Goal: Find specific page/section

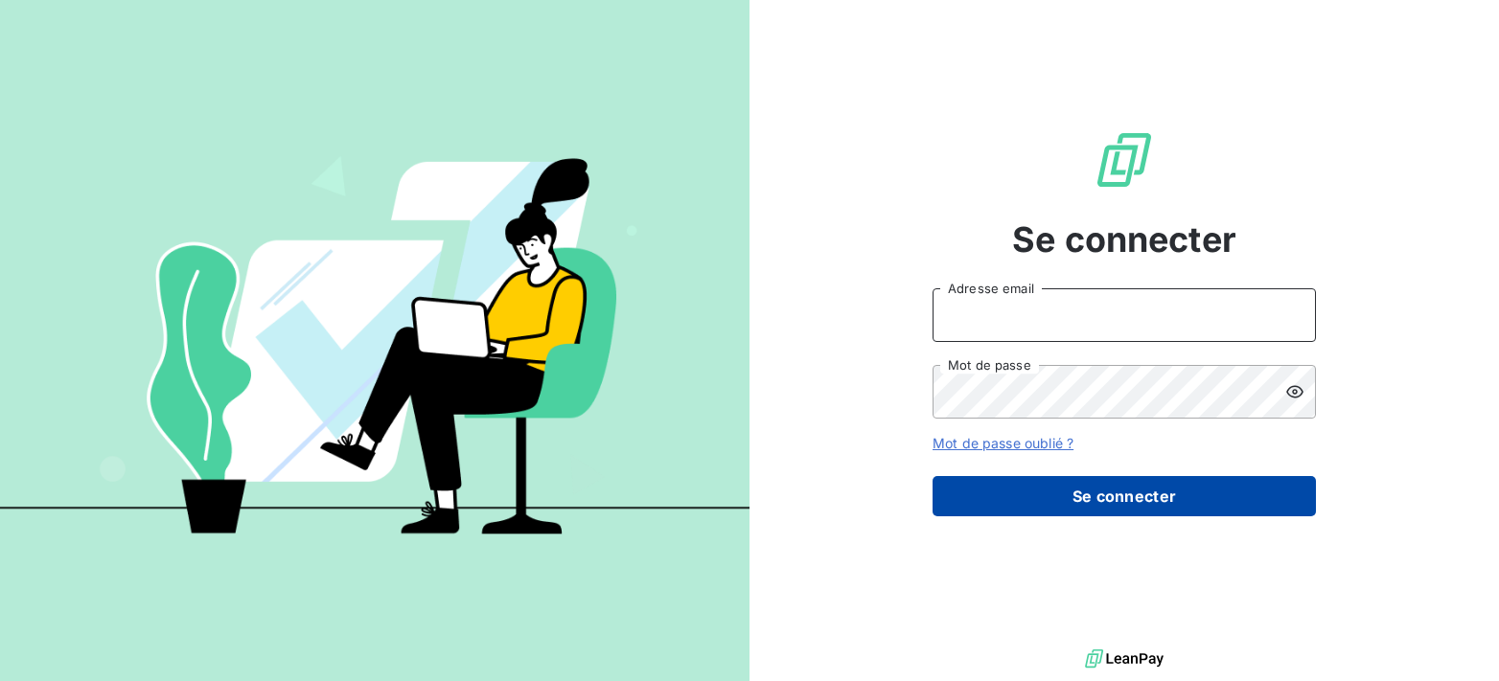
type input "[EMAIL_ADDRESS][DOMAIN_NAME]"
click at [1084, 488] on button "Se connecter" at bounding box center [1124, 496] width 383 height 40
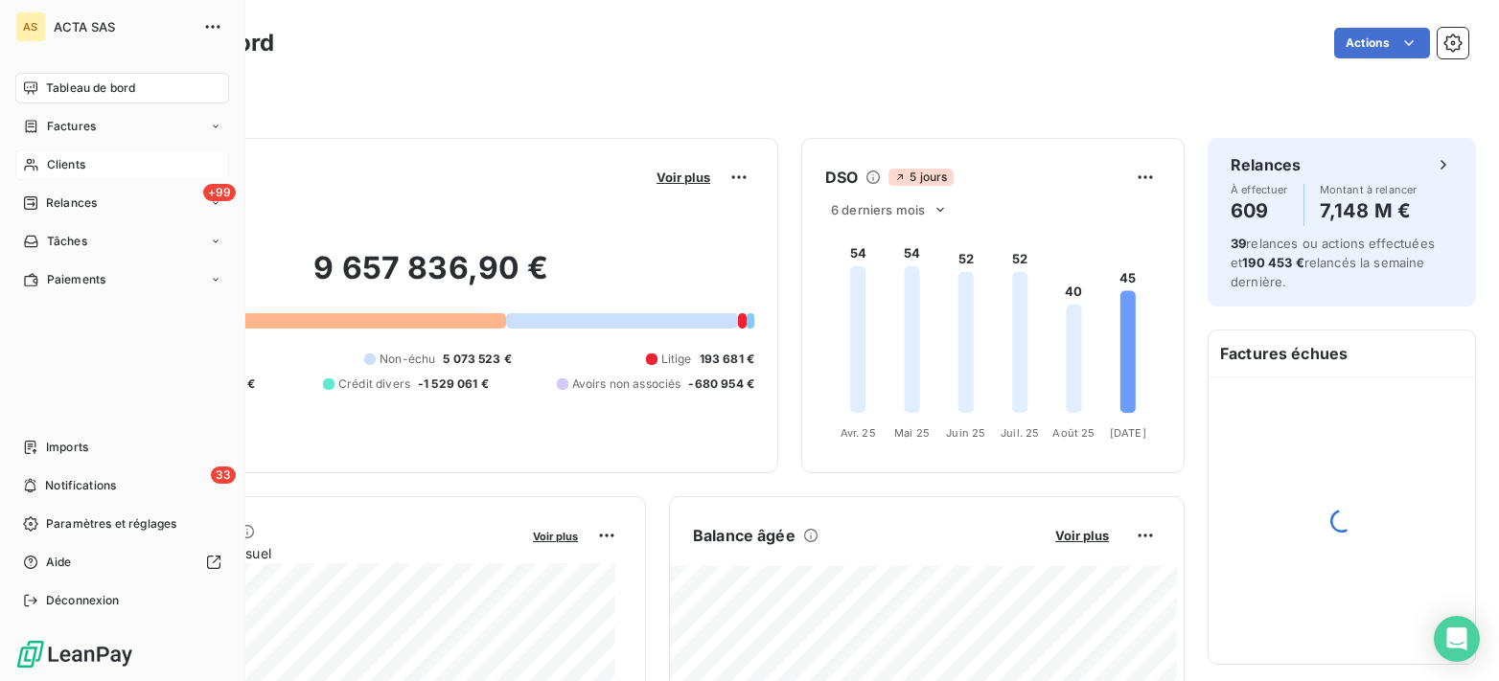
click at [60, 160] on span "Clients" at bounding box center [66, 164] width 38 height 17
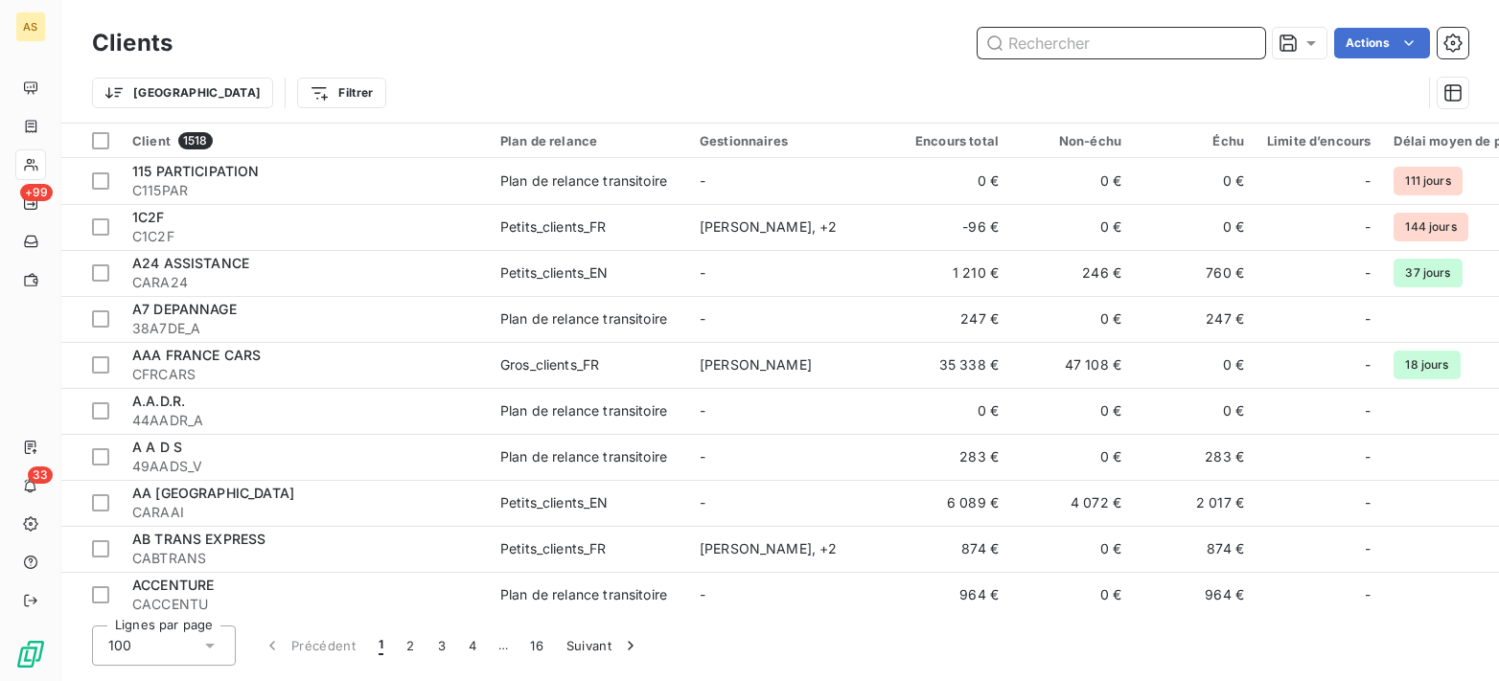
click at [1096, 37] on input "text" at bounding box center [1122, 43] width 288 height 31
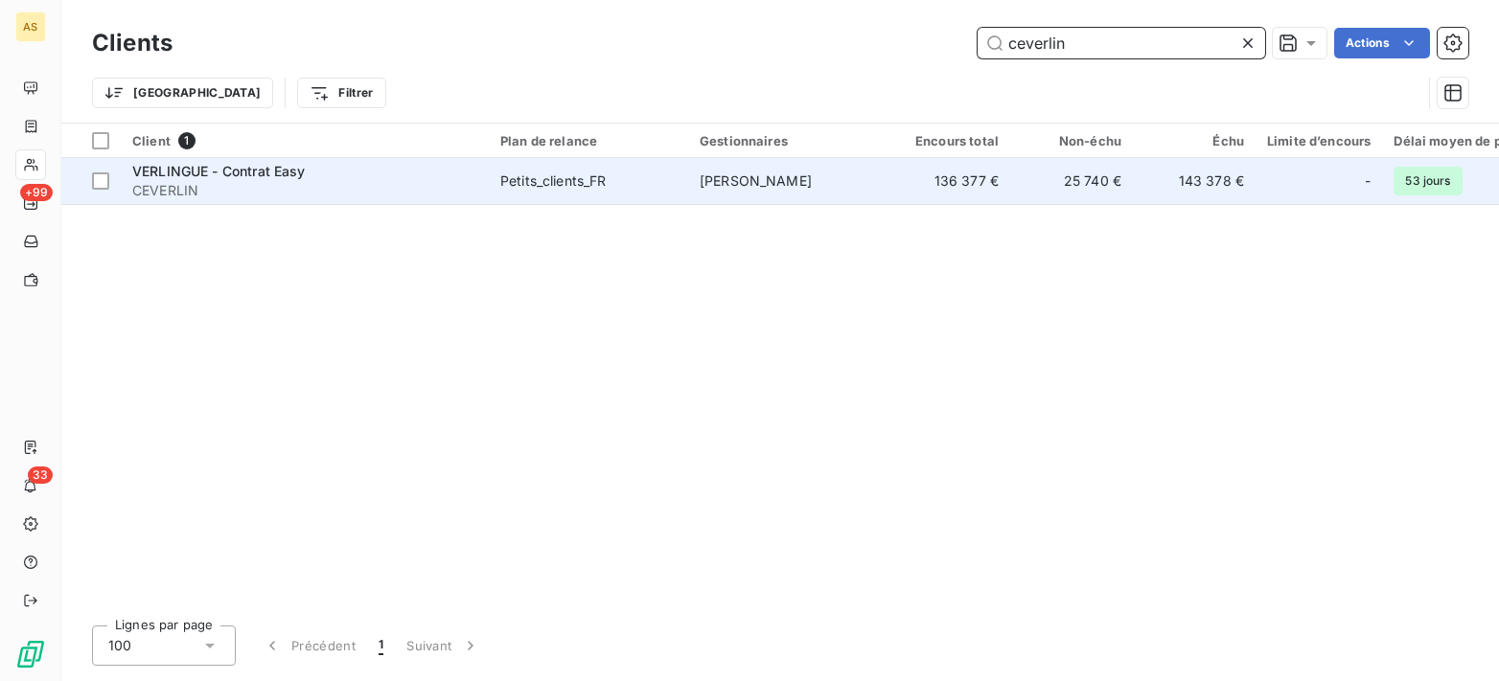
type input "ceverlin"
click at [166, 171] on span "VERLINGUE - Contrat Easy" at bounding box center [218, 171] width 173 height 16
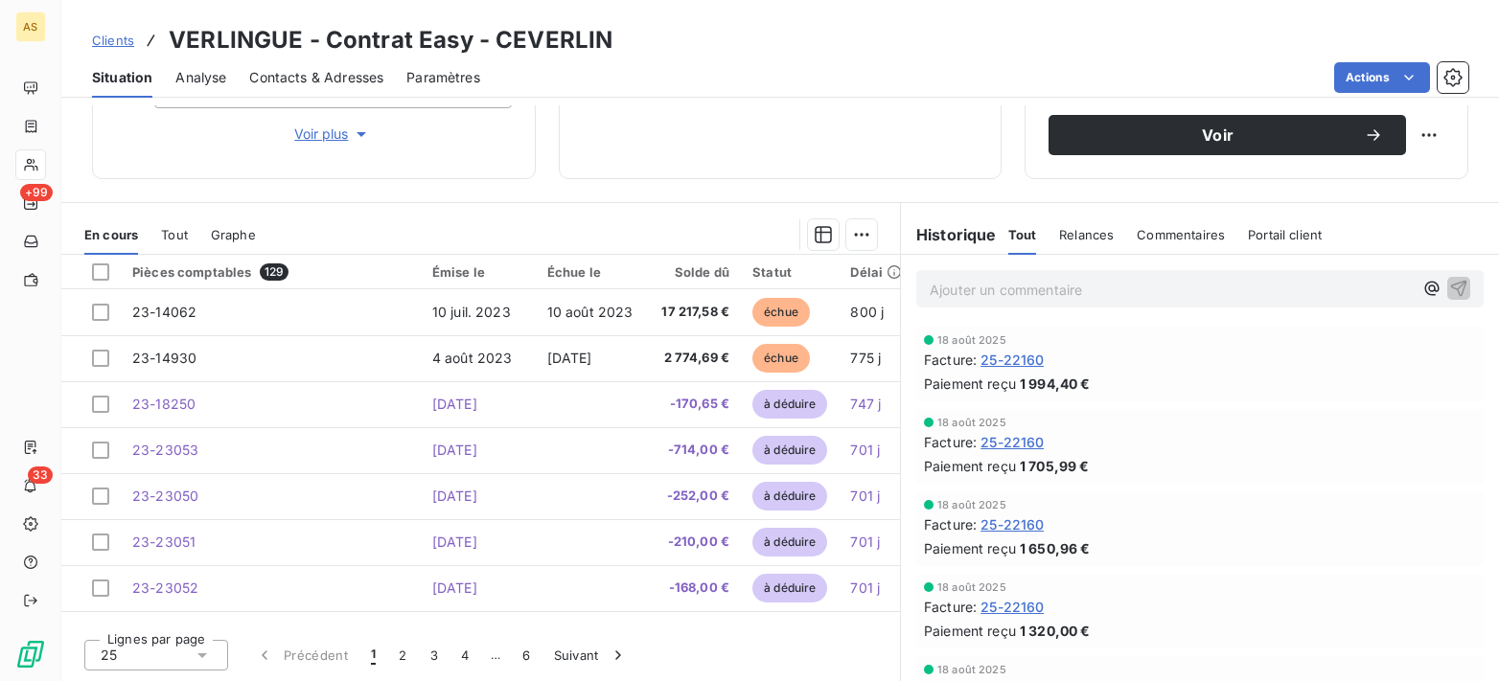
click at [163, 232] on span "Tout" at bounding box center [174, 234] width 27 height 15
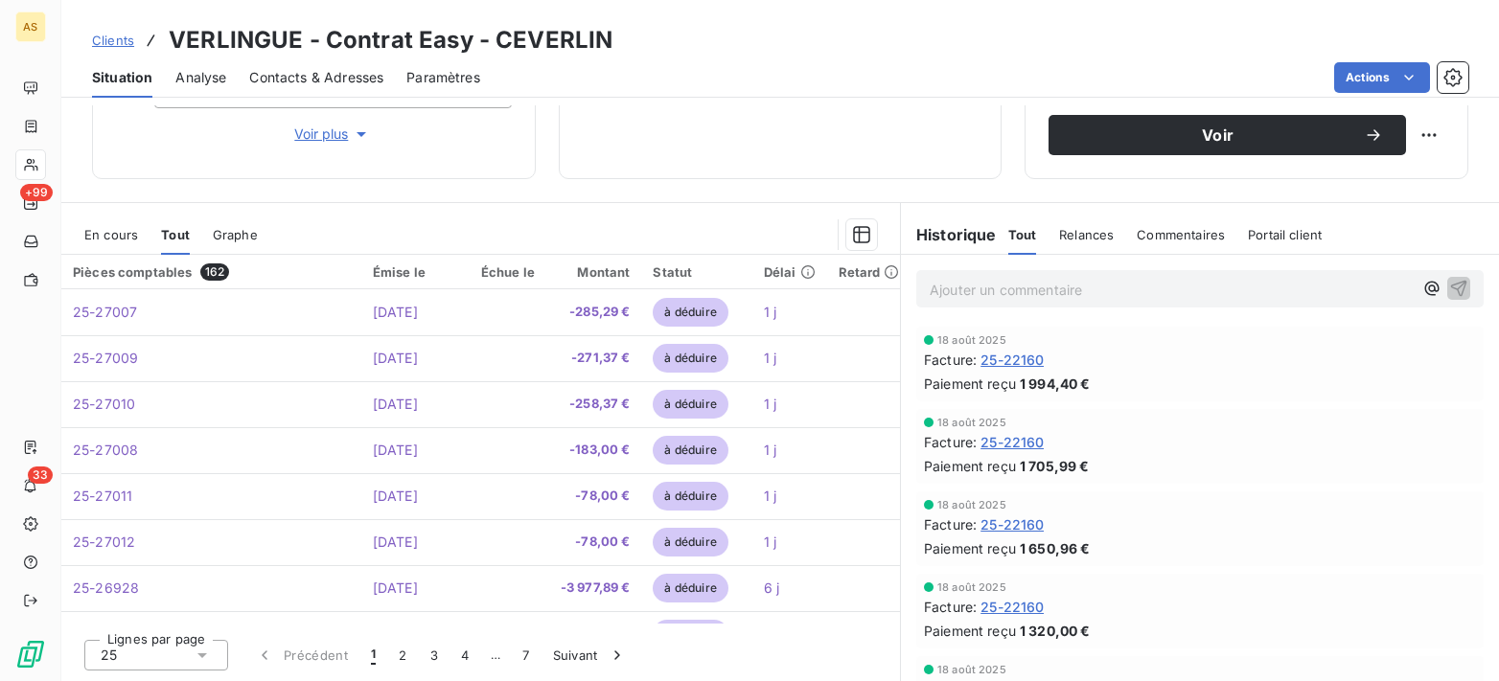
click at [218, 238] on span "Graphe" at bounding box center [235, 234] width 45 height 15
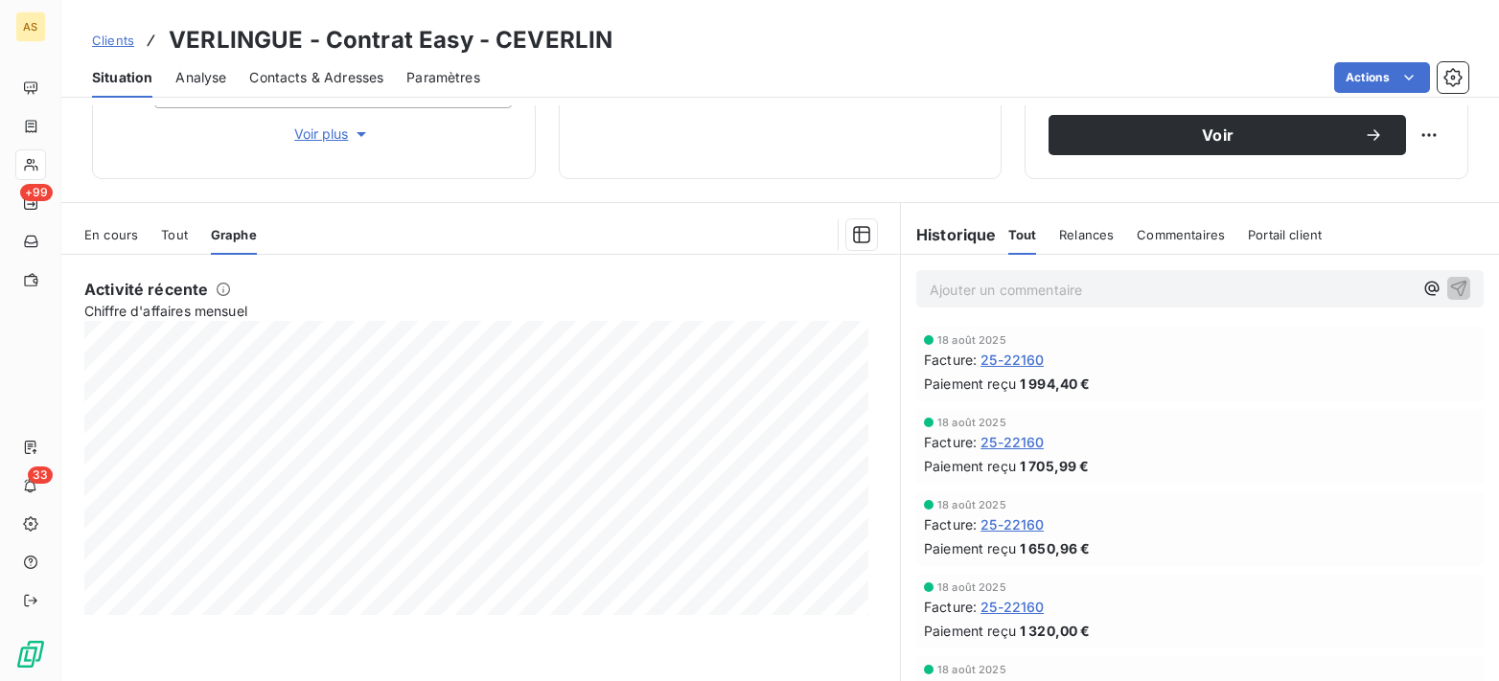
click at [102, 238] on span "En cours" at bounding box center [111, 234] width 54 height 15
